Goal: Complete application form

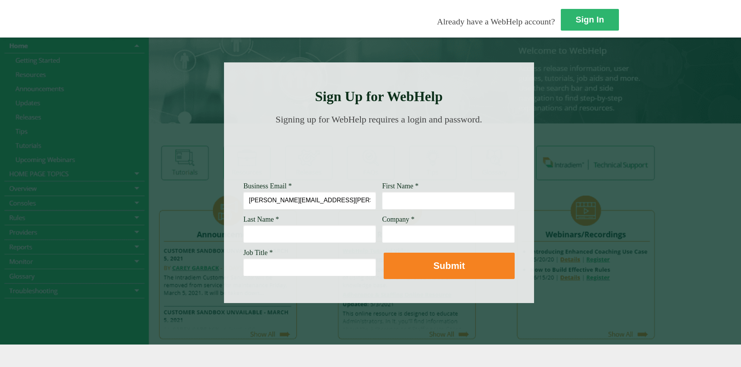
type input "[PERSON_NAME][EMAIL_ADDRESS][PERSON_NAME][DOMAIN_NAME]"
click at [382, 202] on input "First Name *" at bounding box center [448, 200] width 133 height 18
type input "[PERSON_NAME]"
click at [243, 233] on input "Last Name *" at bounding box center [309, 234] width 133 height 18
type input "de la [PERSON_NAME]"
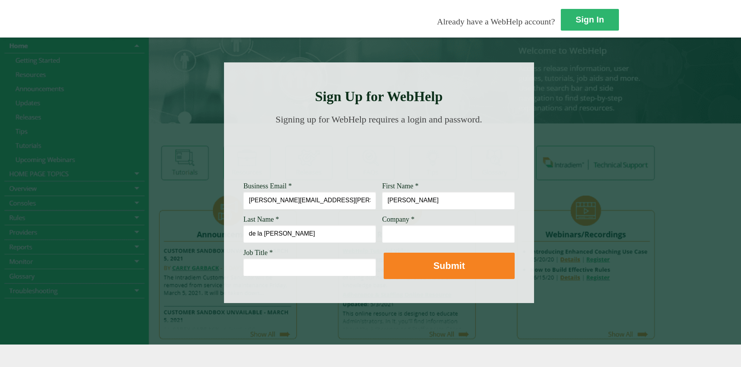
click at [382, 238] on input "Company *" at bounding box center [448, 234] width 133 height 18
type input "[PERSON_NAME] fargo"
click at [243, 259] on input "Job Title *" at bounding box center [309, 267] width 133 height 18
click at [248, 155] on img at bounding box center [379, 152] width 262 height 39
click at [243, 271] on input "Job Title *" at bounding box center [309, 267] width 133 height 18
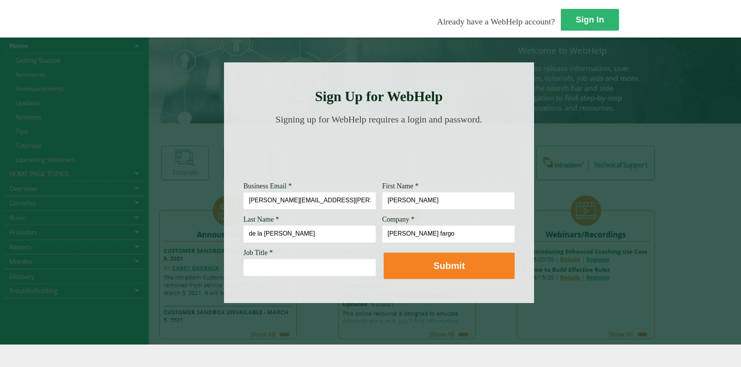
paste input "Customer Service Associate Manager"
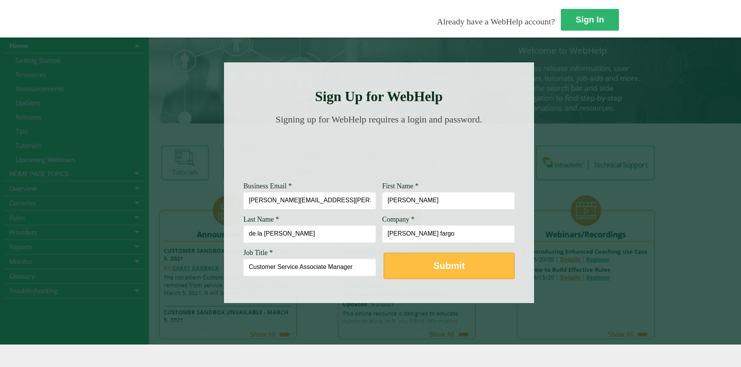
type input "Customer Service Associate Manager"
click at [433, 271] on strong "Submit" at bounding box center [448, 265] width 31 height 10
click at [384, 262] on button "Submit" at bounding box center [449, 266] width 131 height 26
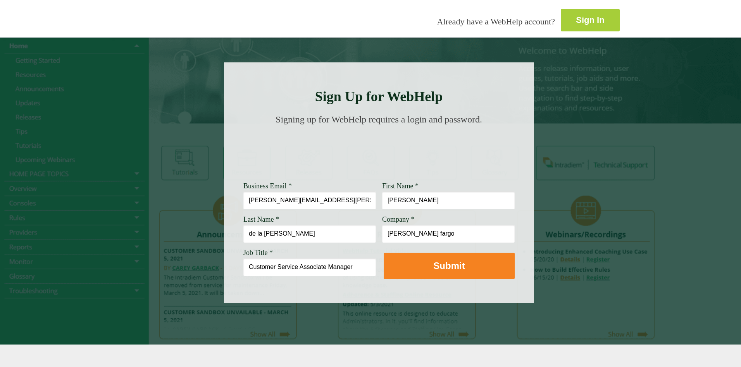
click at [576, 18] on strong "Sign In" at bounding box center [590, 20] width 28 height 10
